Goal: Information Seeking & Learning: Find specific fact

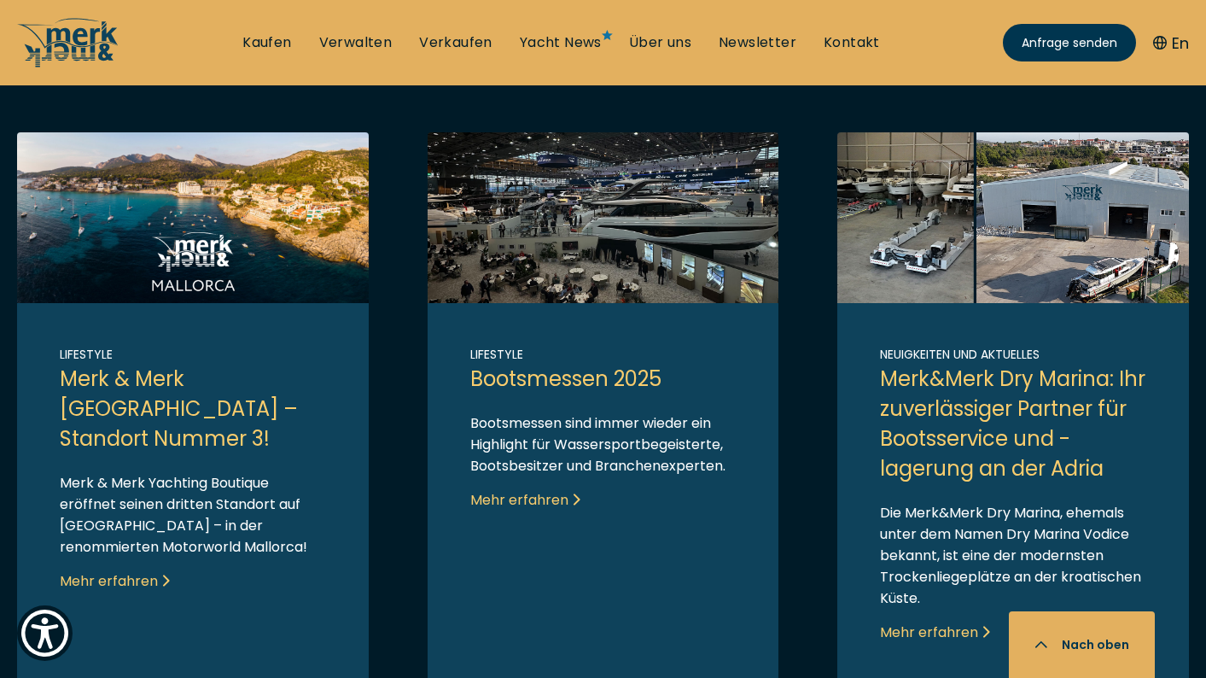
scroll to position [1023, 0]
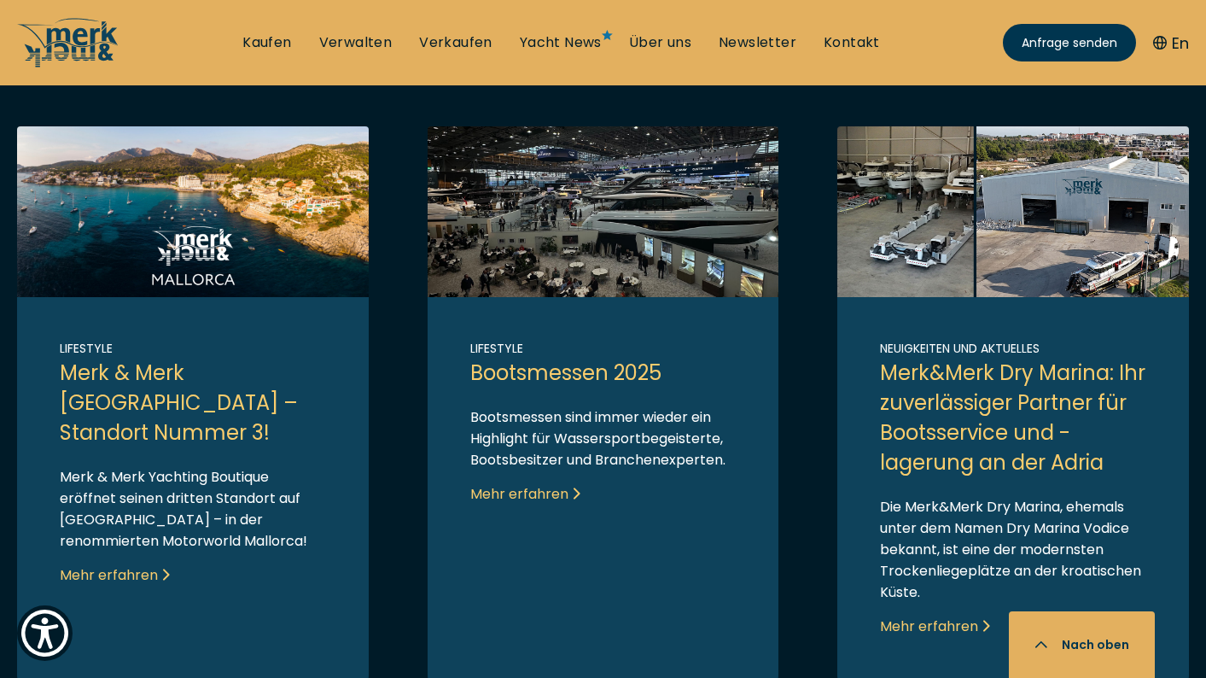
click at [679, 250] on link "Link to post" at bounding box center [604, 402] width 352 height 553
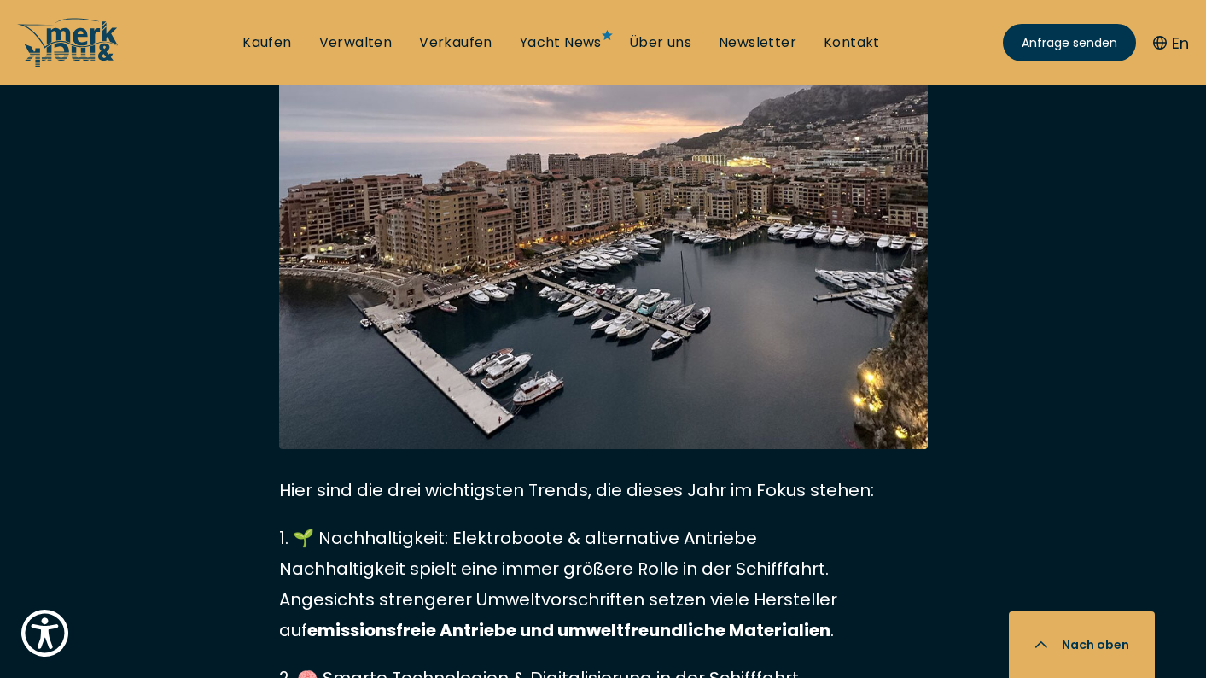
scroll to position [5942, 0]
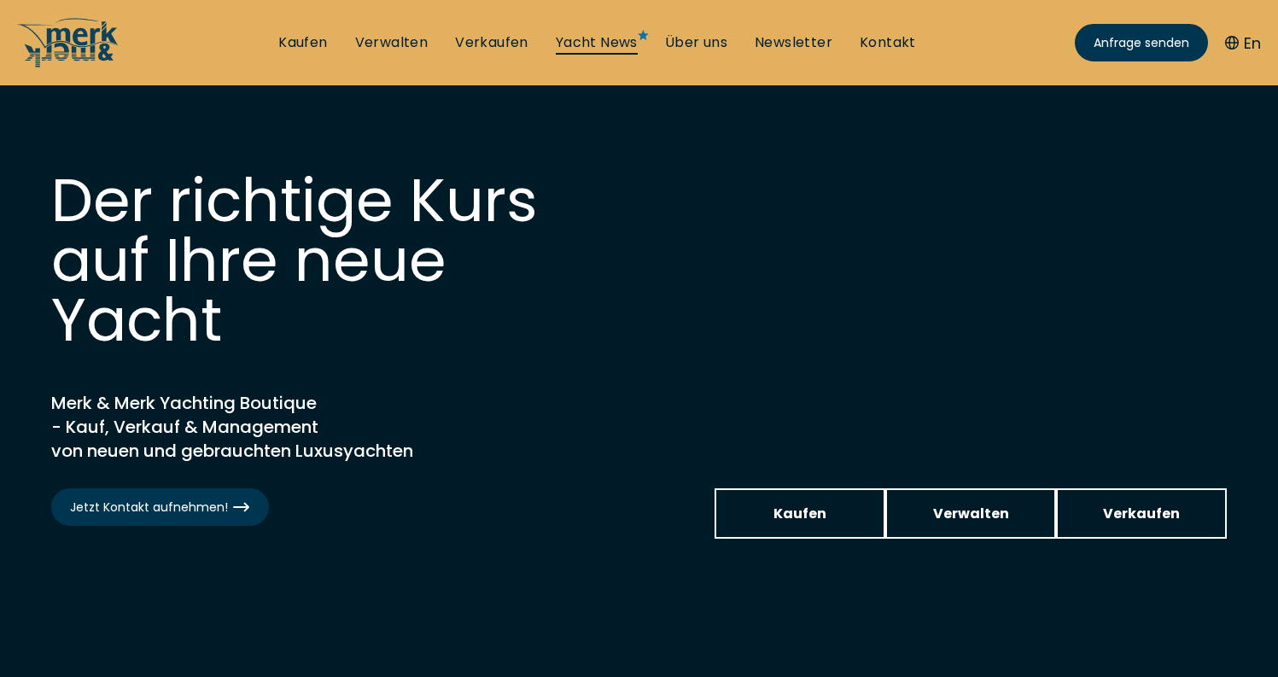
click at [590, 38] on link "Yacht News" at bounding box center [597, 42] width 82 height 19
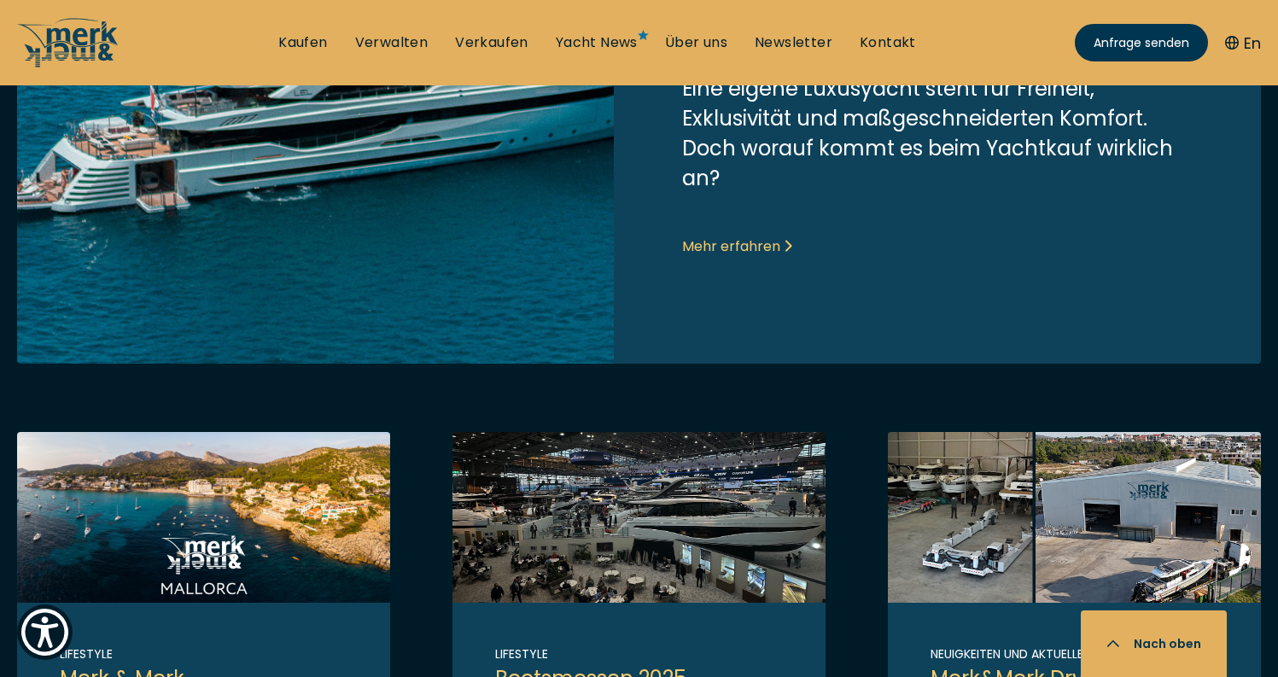
scroll to position [853, 0]
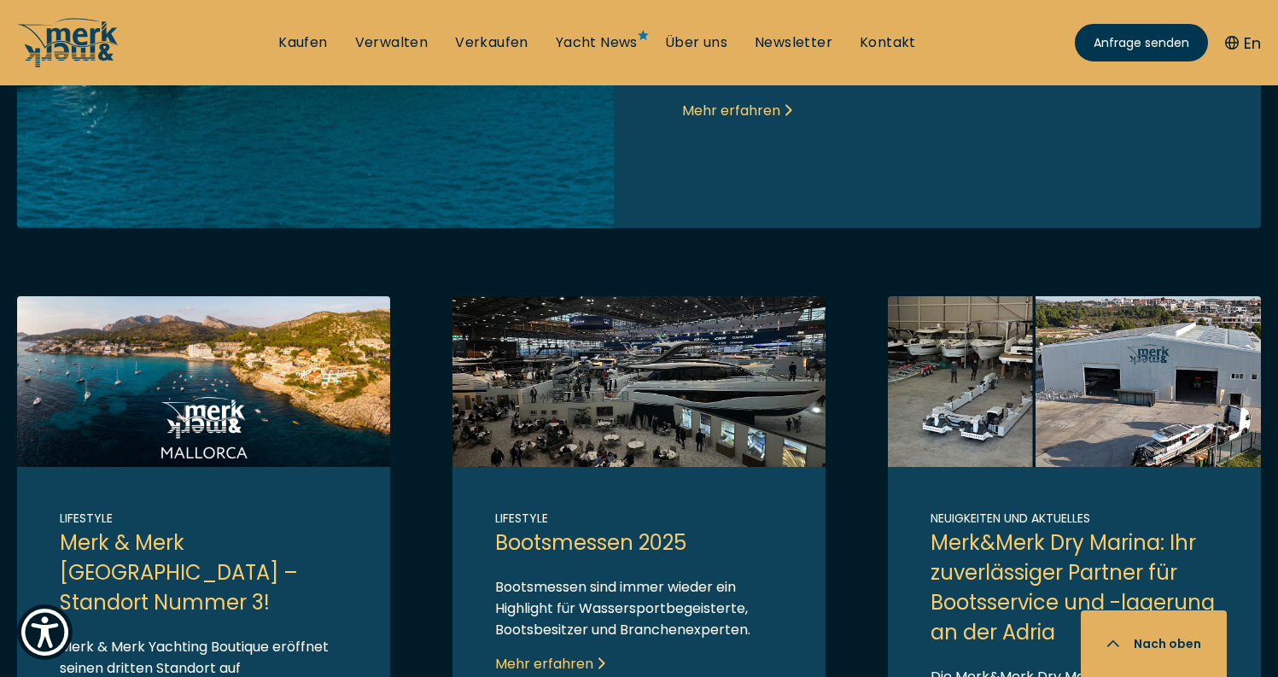
click at [689, 441] on link "Link to post" at bounding box center [638, 572] width 373 height 553
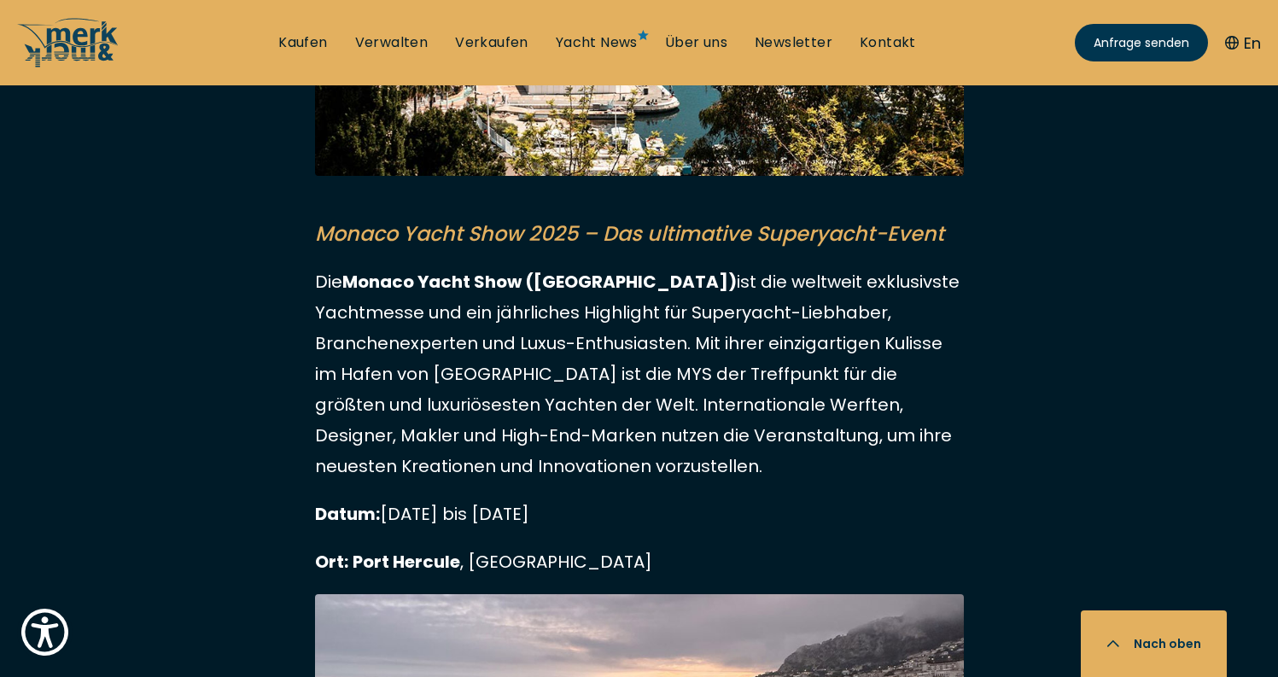
scroll to position [5297, 0]
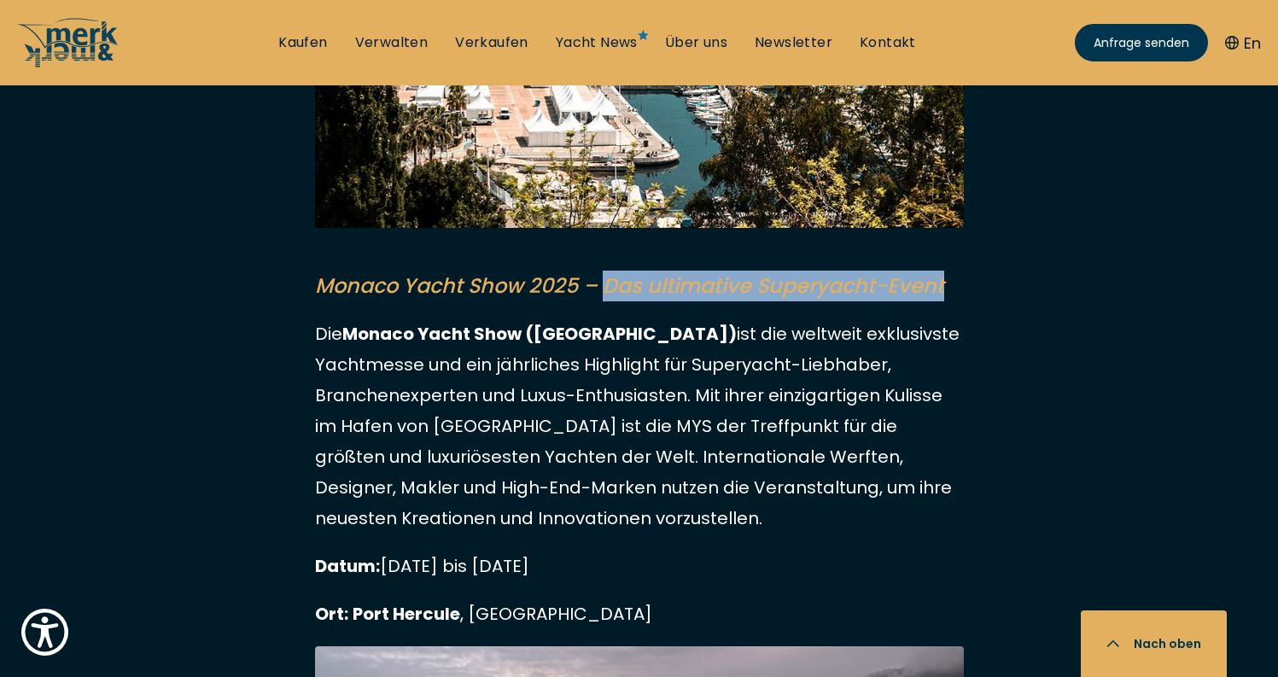
drag, startPoint x: 610, startPoint y: 254, endPoint x: 972, endPoint y: 249, distance: 362.0
copy mark "Das ultimative Superyacht-Event"
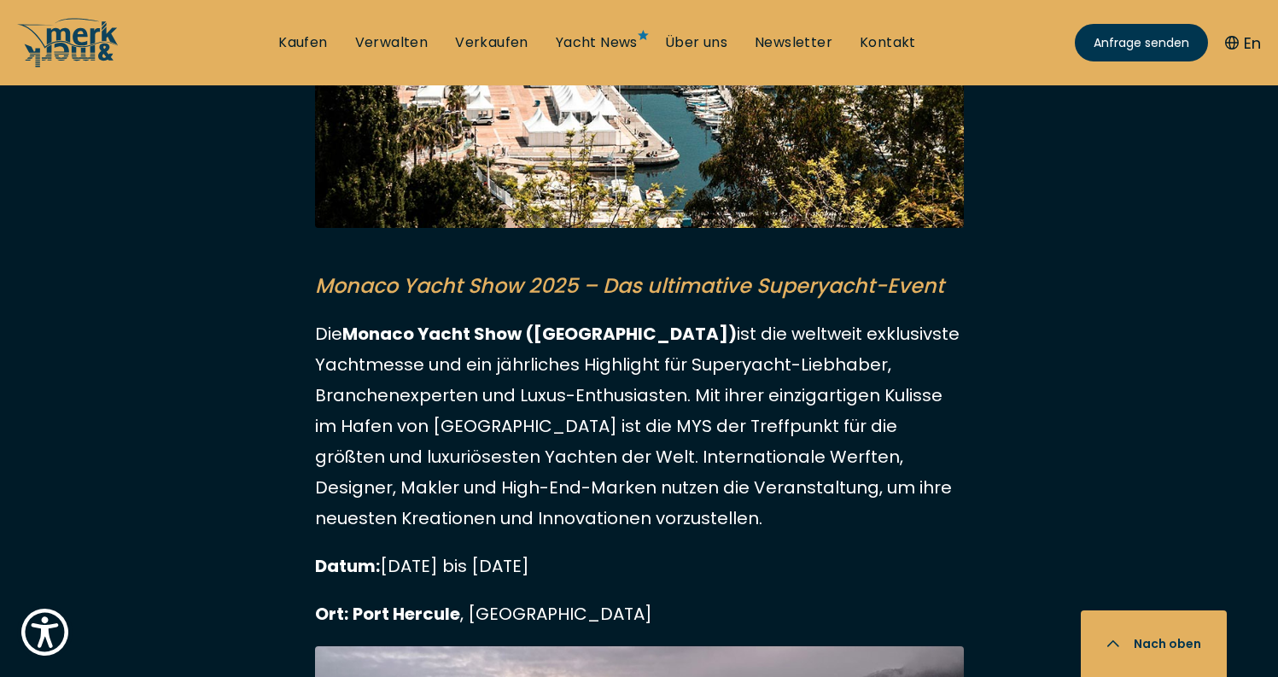
click at [787, 318] on p "Die Monaco Yacht Show (MYS) ist die weltweit exklusivste Yachtmesse und ein jäh…" at bounding box center [639, 425] width 649 height 215
click at [543, 359] on p "Die Monaco Yacht Show (MYS) ist die weltweit exklusivste Yachtmesse und ein jäh…" at bounding box center [639, 425] width 649 height 215
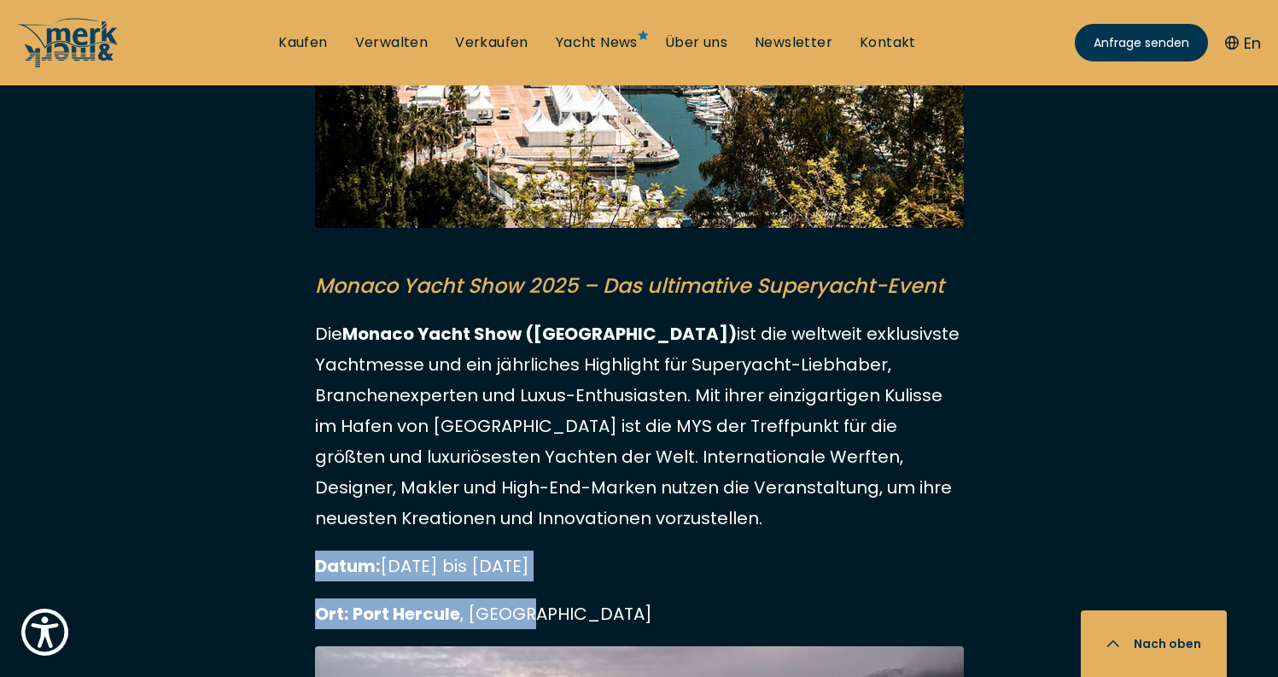
drag, startPoint x: 318, startPoint y: 535, endPoint x: 551, endPoint y: 581, distance: 236.7
copy article "Datum: [DATE] bis [DATE] Ort: [GEOGRAPHIC_DATA] , [GEOGRAPHIC_DATA]"
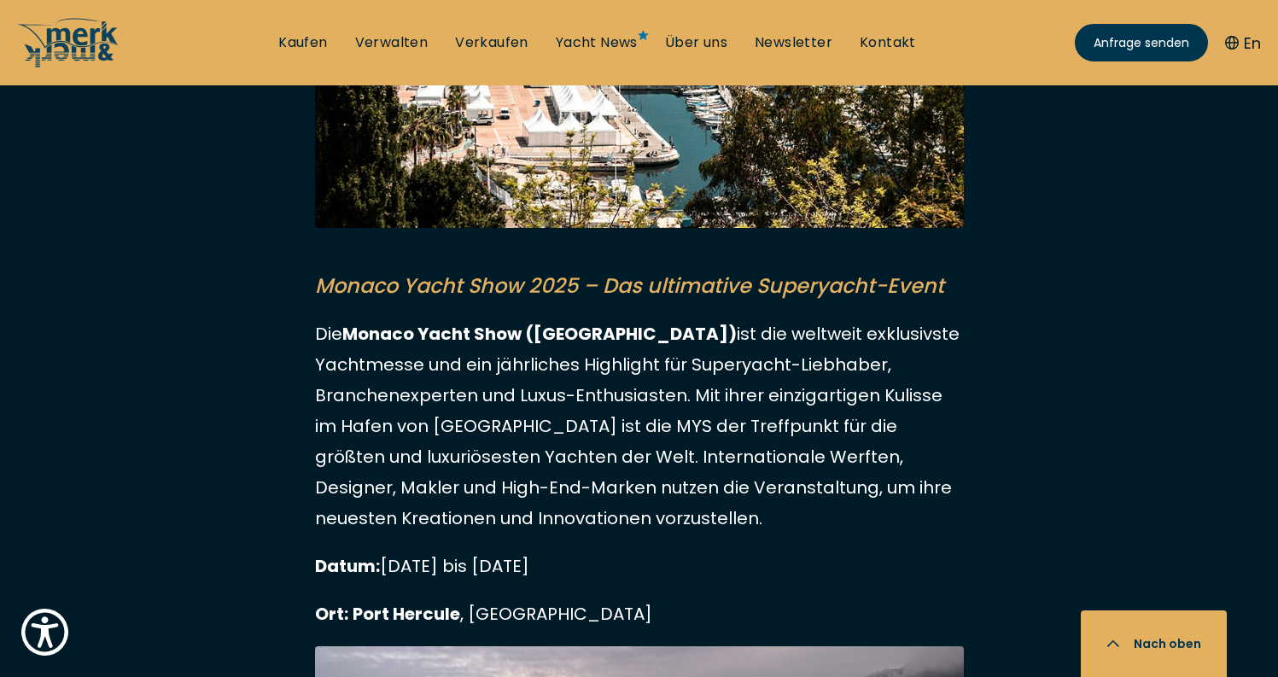
click at [488, 439] on p "Die Monaco Yacht Show (MYS) ist die weltweit exklusivste Yachtmesse und ein jäh…" at bounding box center [639, 425] width 649 height 215
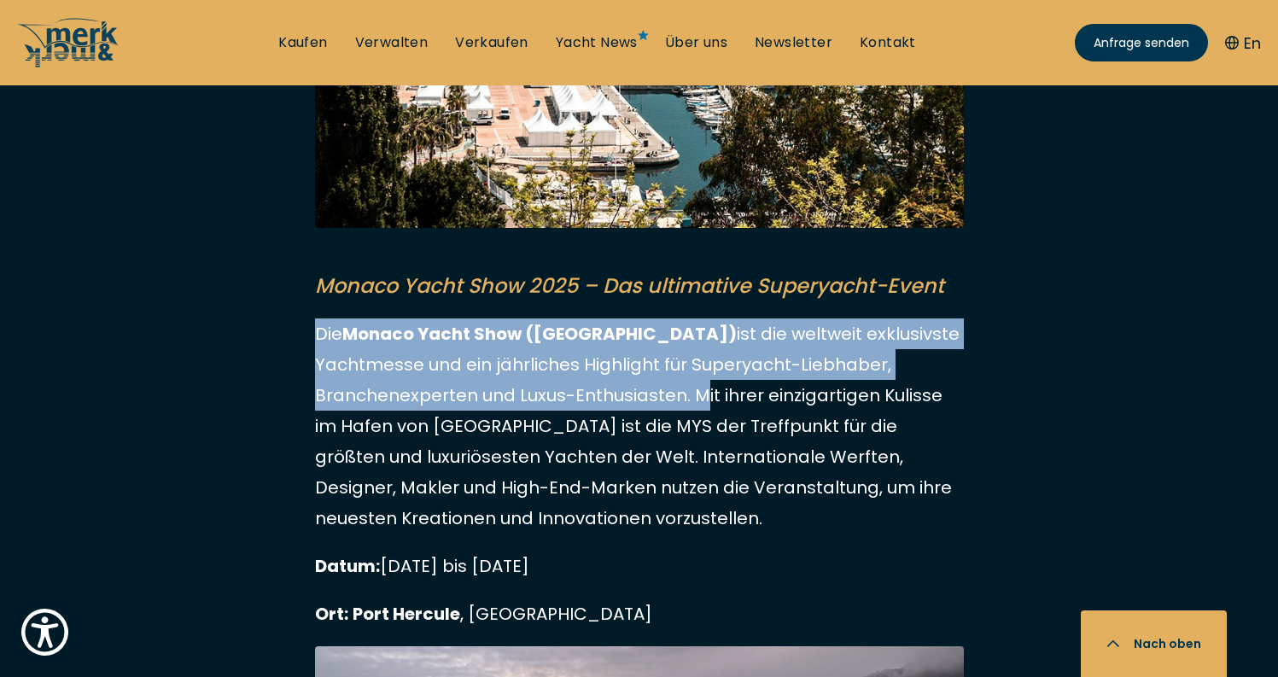
drag, startPoint x: 315, startPoint y: 303, endPoint x: 490, endPoint y: 361, distance: 184.4
click at [490, 361] on p "Die Monaco Yacht Show (MYS) ist die weltweit exklusivste Yachtmesse und ein jäh…" at bounding box center [639, 425] width 649 height 215
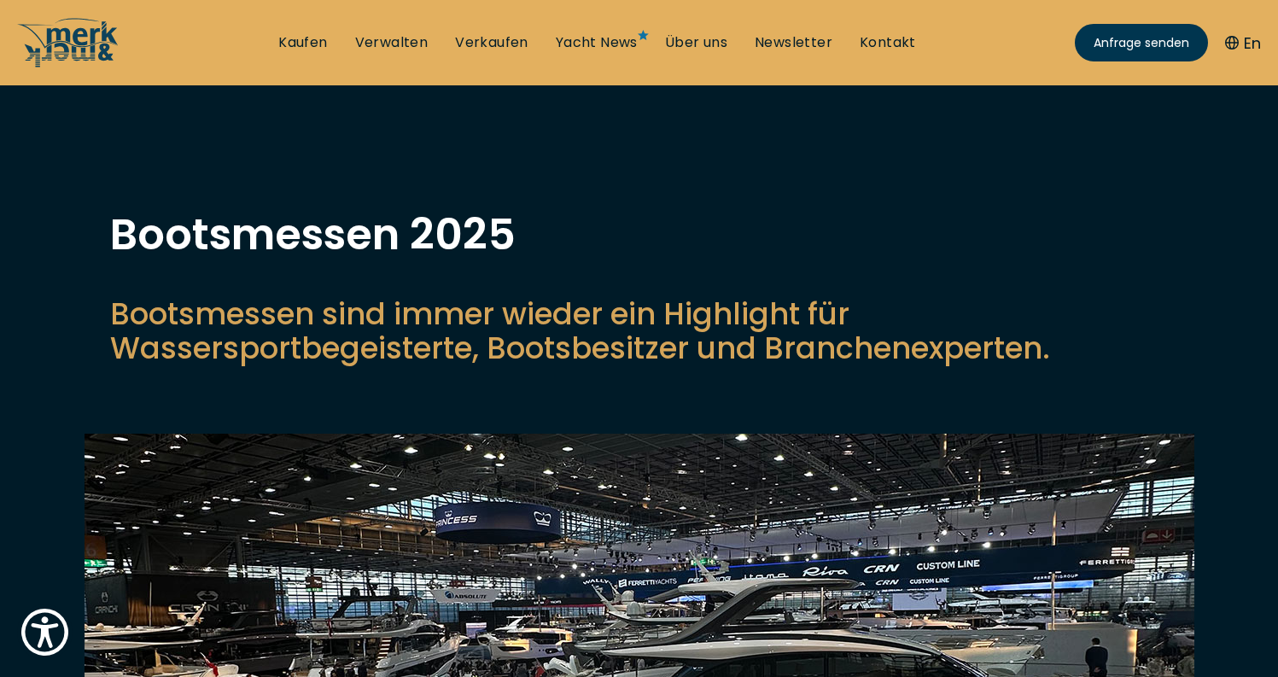
scroll to position [-1, 0]
click at [733, 365] on p "Bootsmessen sind immer wieder ein Highlight für Wassersportbegeisterte, Bootsbe…" at bounding box center [639, 331] width 1059 height 68
click at [822, 214] on h1 "Bootsmessen 2025" at bounding box center [639, 234] width 1059 height 43
